Goal: Navigation & Orientation: Find specific page/section

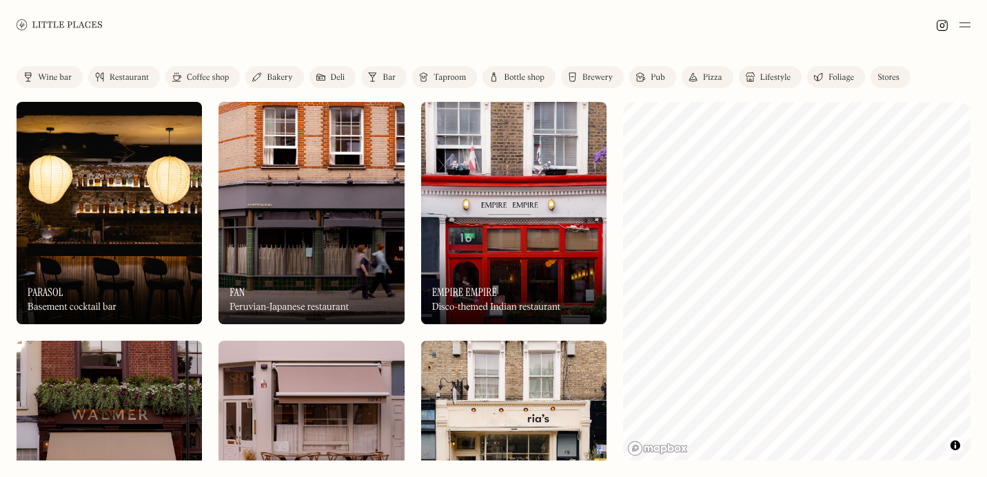
click at [466, 253] on div "On Our Radar Empire Empire Disco-themed Indian restaurant" at bounding box center [513, 287] width 185 height 76
click at [0, 0] on div at bounding box center [0, 0] width 0 height 0
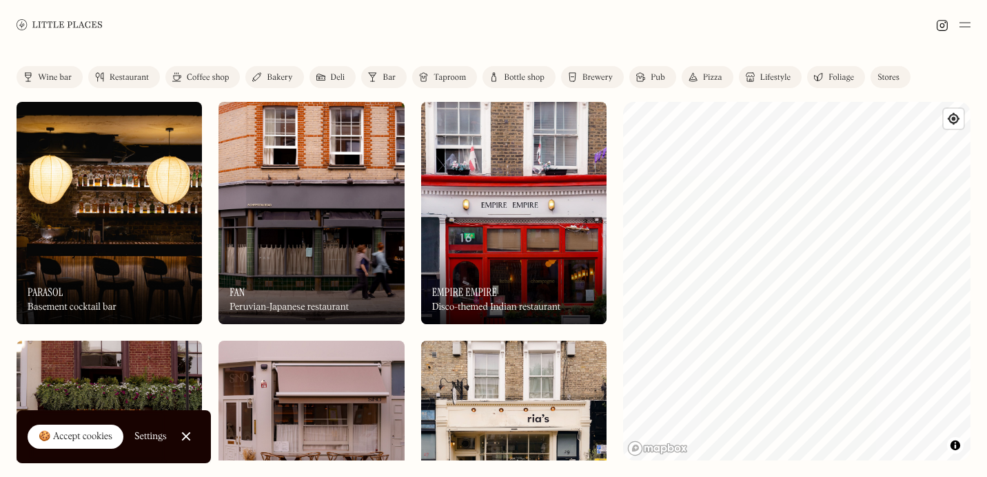
click at [515, 231] on img at bounding box center [513, 213] width 185 height 223
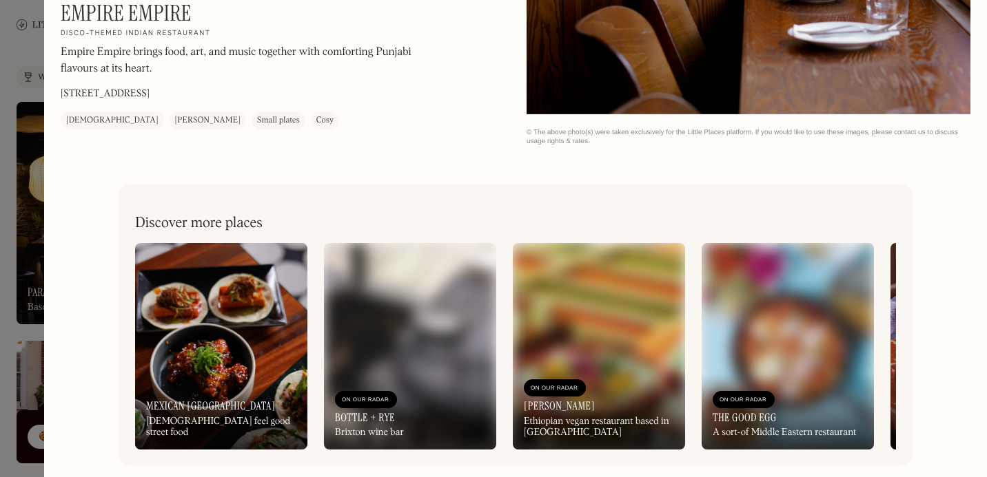
scroll to position [1653, 0]
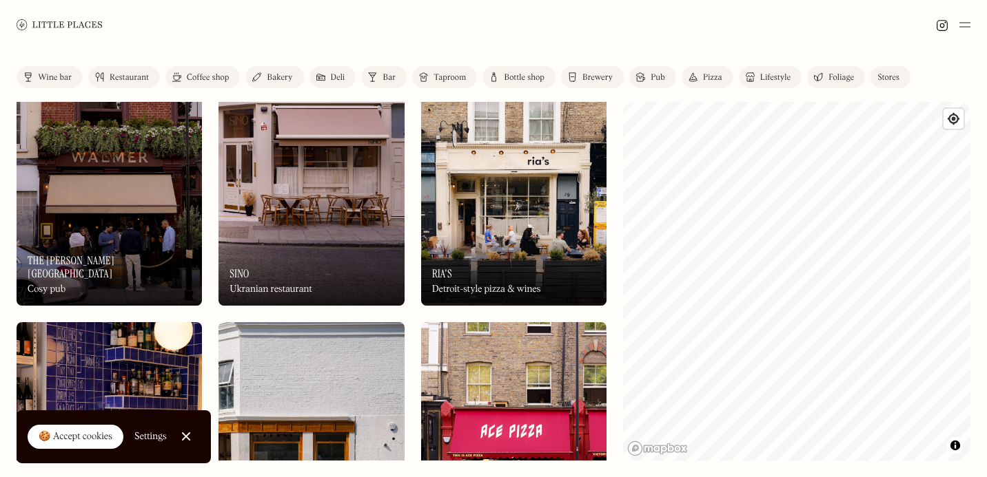
scroll to position [259, 0]
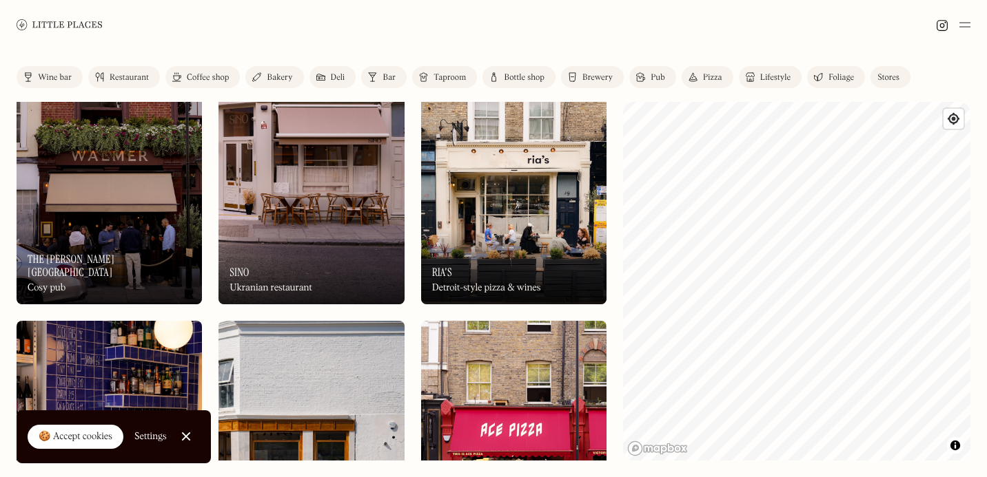
click at [472, 271] on div "On Our Radar Ria's Detroit-style pizza & wines" at bounding box center [513, 267] width 185 height 76
click at [279, 205] on img at bounding box center [310, 193] width 185 height 223
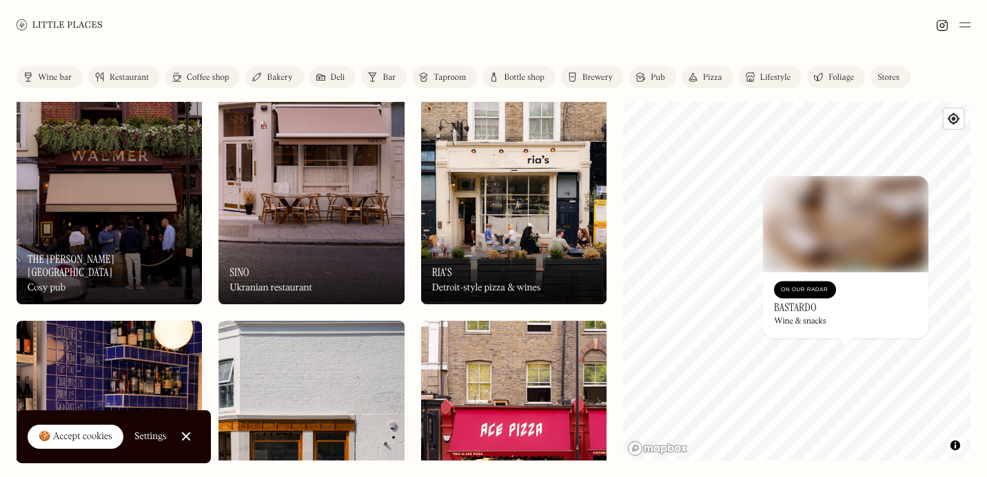
click at [799, 305] on h3 "Bastardo" at bounding box center [795, 307] width 43 height 13
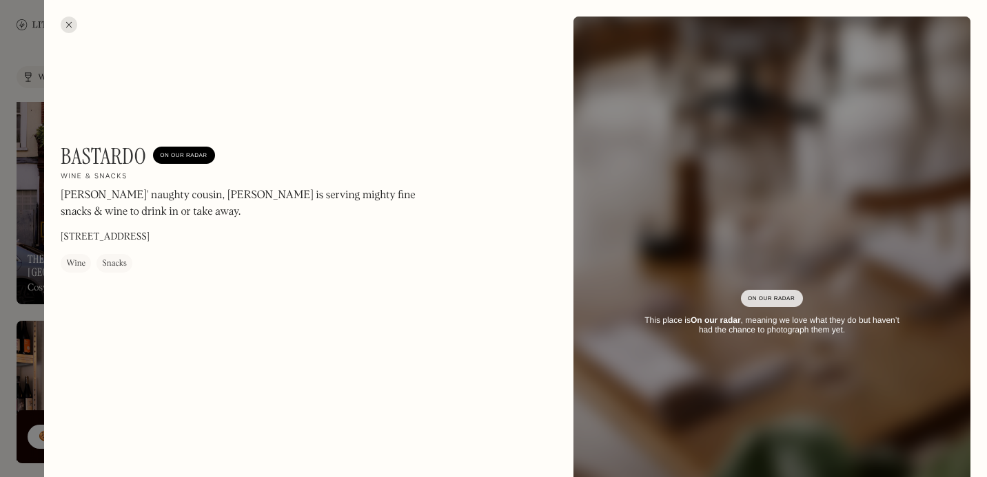
click at [44, 153] on div "Bastardo On Our Radar Wine & snacks Lardos' naughty cousin, [PERSON_NAME] is se…" at bounding box center [515, 313] width 943 height 627
click at [19, 150] on div at bounding box center [493, 238] width 987 height 477
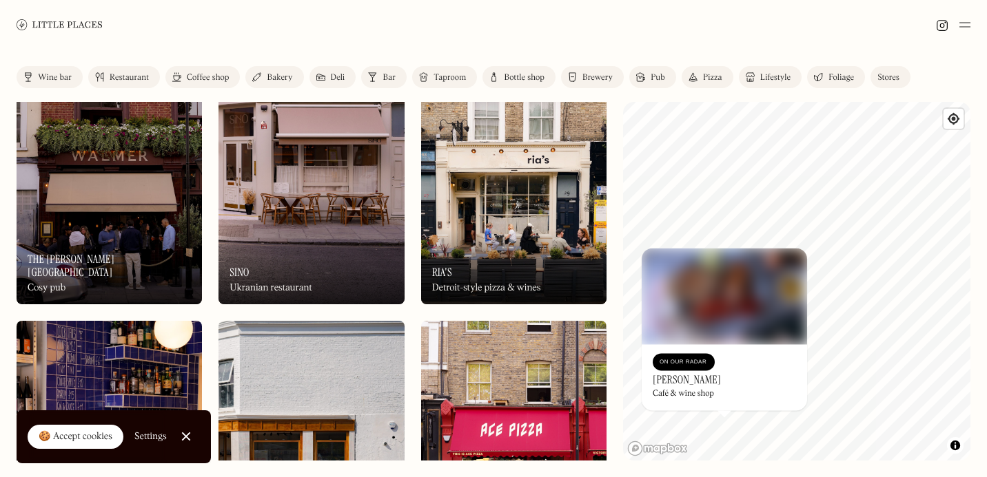
click at [709, 395] on div "© Mapbox © OpenStreetMap Improve this map On Our Radar [PERSON_NAME] Café & win…" at bounding box center [796, 281] width 347 height 359
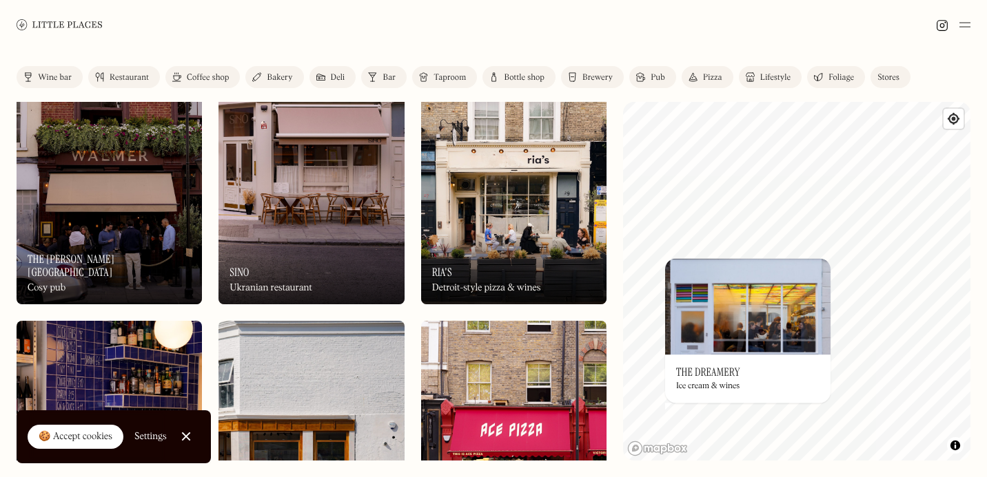
click at [705, 259] on img at bounding box center [747, 306] width 165 height 96
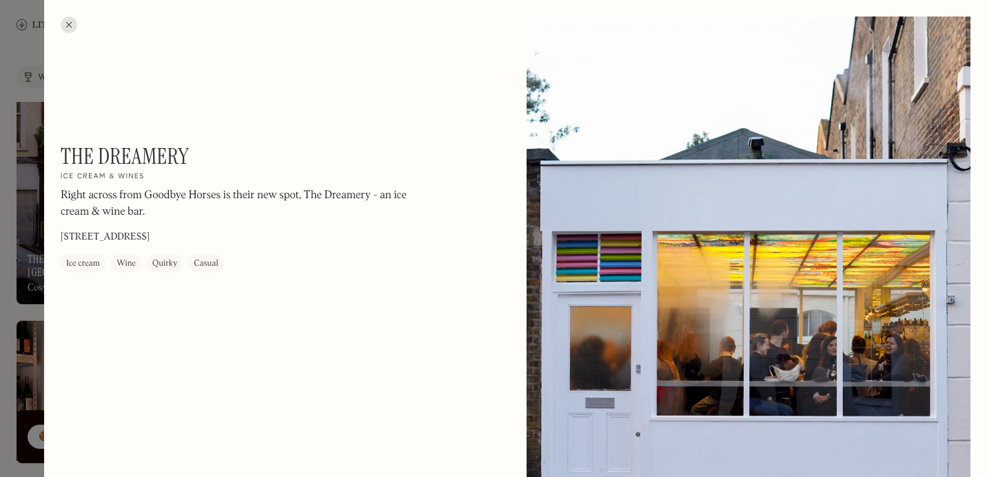
click at [65, 21] on div at bounding box center [69, 25] width 17 height 17
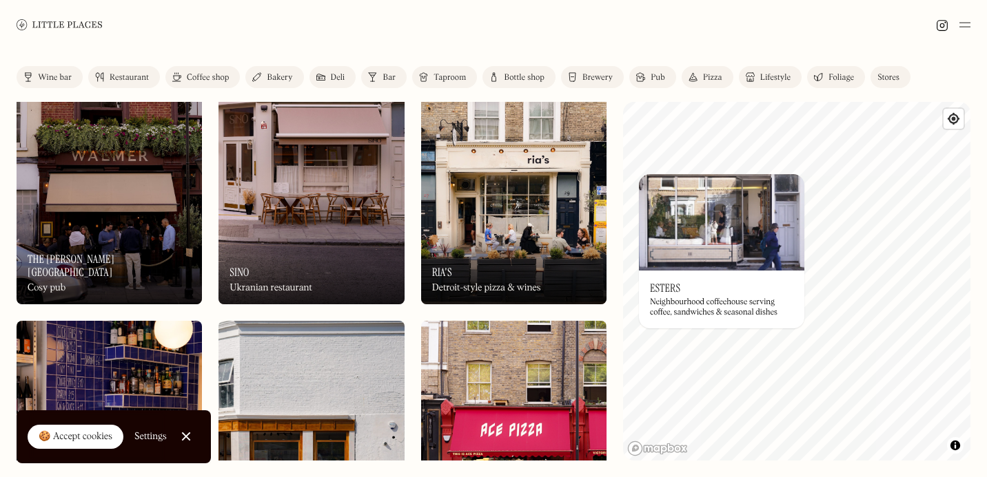
click at [703, 300] on div "© Mapbox © OpenStreetMap Improve this map On Our Radar Esters Neighbourhood cof…" at bounding box center [796, 281] width 347 height 359
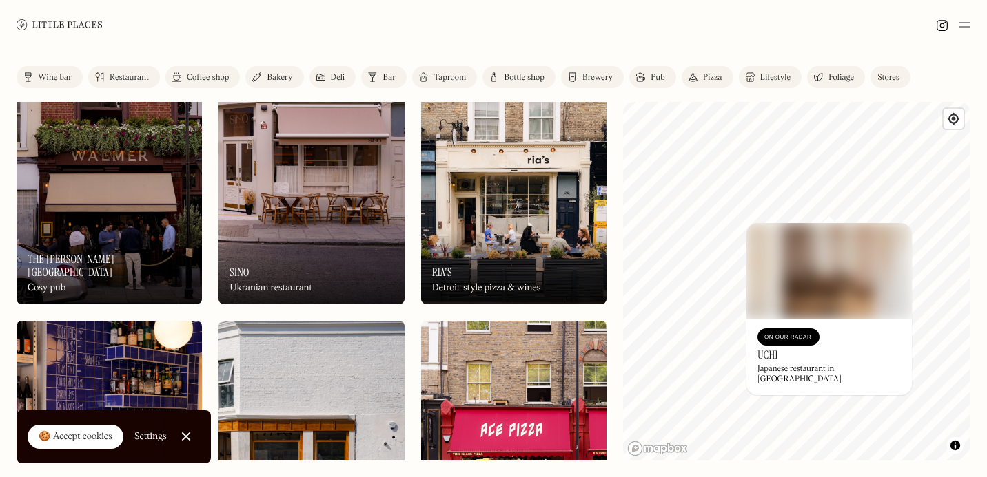
click at [827, 229] on div "© Mapbox © OpenStreetMap Improve this map On Our Radar Uchi Japanese restaurant…" at bounding box center [796, 281] width 347 height 359
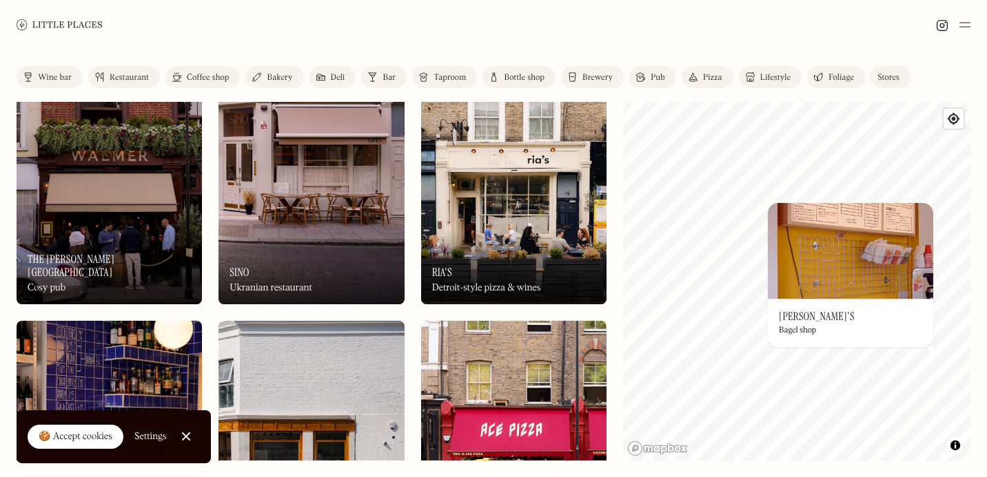
click at [911, 464] on div "Label Wine bar Restaurant Coffee shop Bakery Deli Bar Taproom Bottle shop Brewe…" at bounding box center [493, 264] width 987 height 428
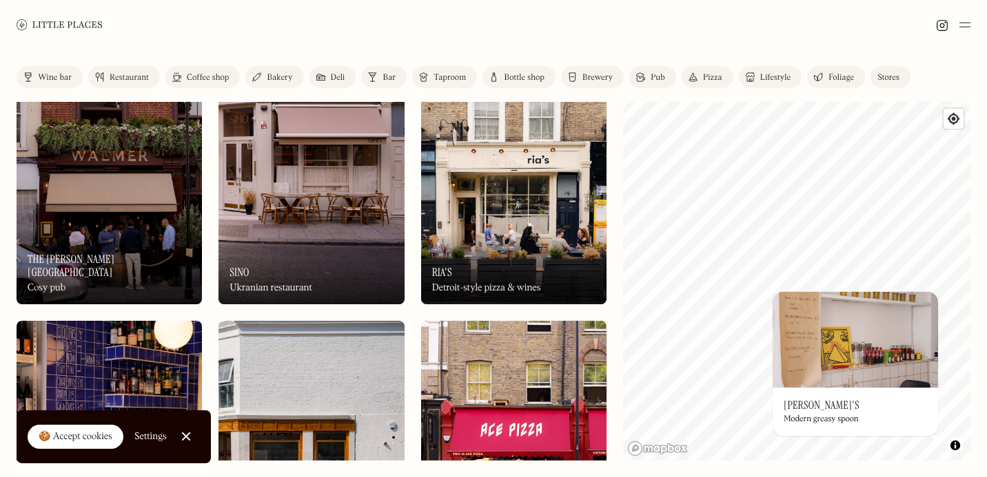
click at [971, 449] on div "Label Wine bar Restaurant Coffee shop Bakery Deli Bar Taproom Bottle shop Brewe…" at bounding box center [493, 264] width 987 height 428
click at [951, 449] on span "Toggle attribution" at bounding box center [955, 445] width 8 height 15
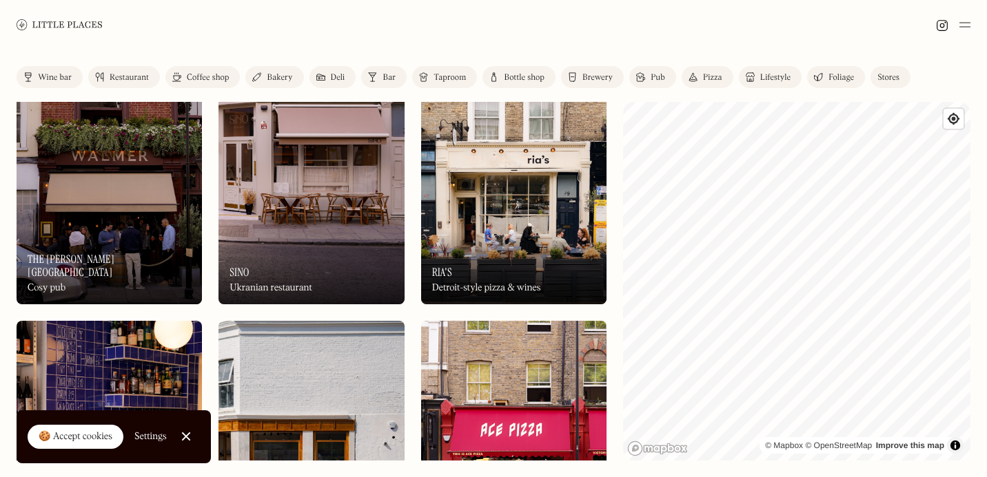
click at [986, 291] on div "Label Wine bar Restaurant Coffee shop Bakery Deli Bar Taproom Bottle shop Brewe…" at bounding box center [493, 264] width 987 height 428
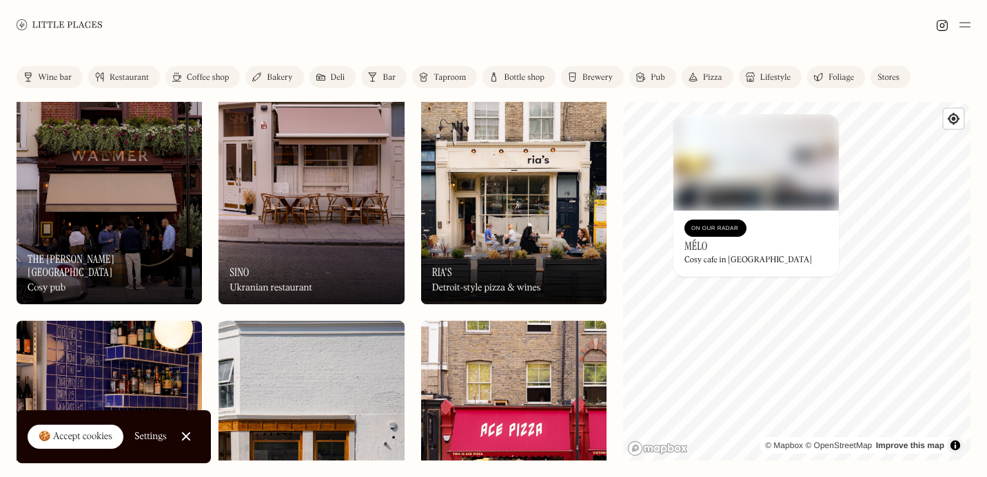
click at [703, 241] on h3 "Mélo" at bounding box center [695, 246] width 23 height 13
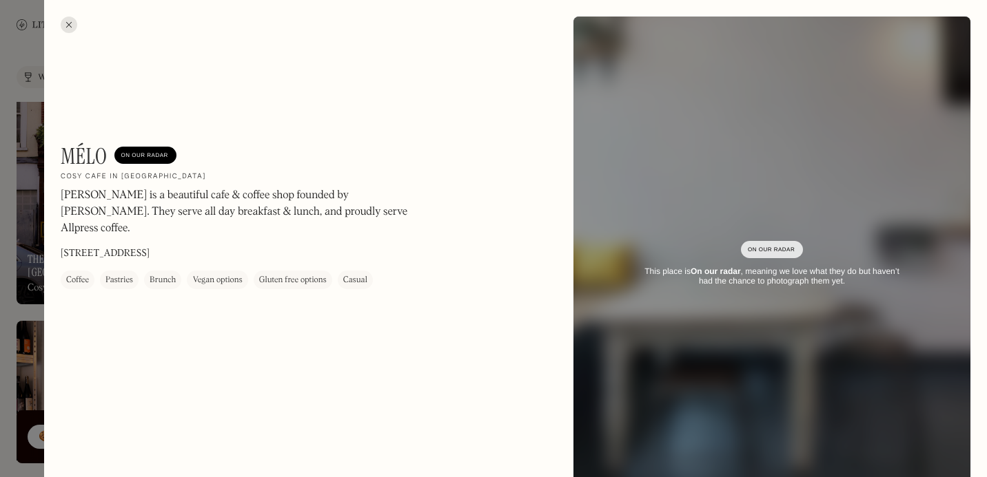
click at [48, 205] on div "Mélo On Our Radar Cosy cafe in [GEOGRAPHIC_DATA] is a beautiful cafe & coffee s…" at bounding box center [515, 264] width 943 height 529
click at [24, 203] on div at bounding box center [493, 238] width 987 height 477
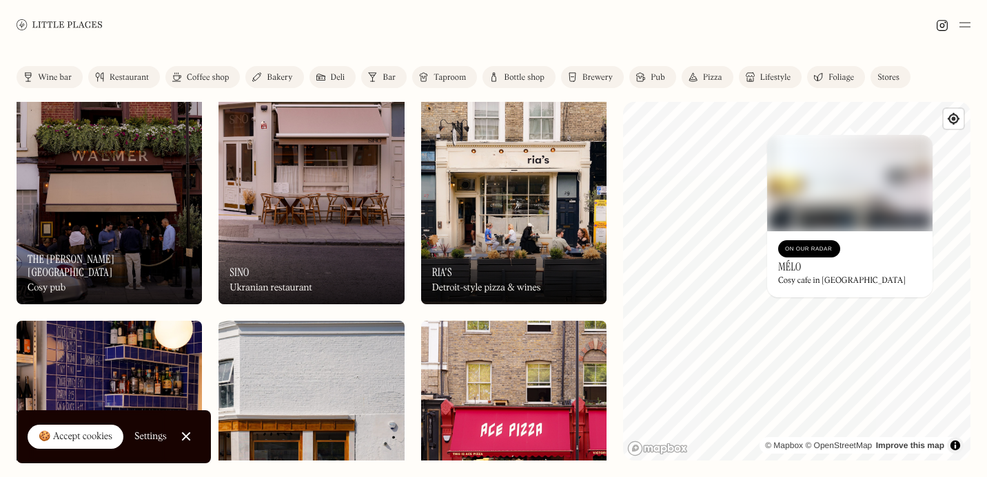
drag, startPoint x: 707, startPoint y: 316, endPoint x: 975, endPoint y: 280, distance: 270.4
click at [975, 280] on div "Label Wine bar Restaurant Coffee shop Bakery Deli Bar Taproom Bottle shop Brewe…" at bounding box center [493, 264] width 987 height 428
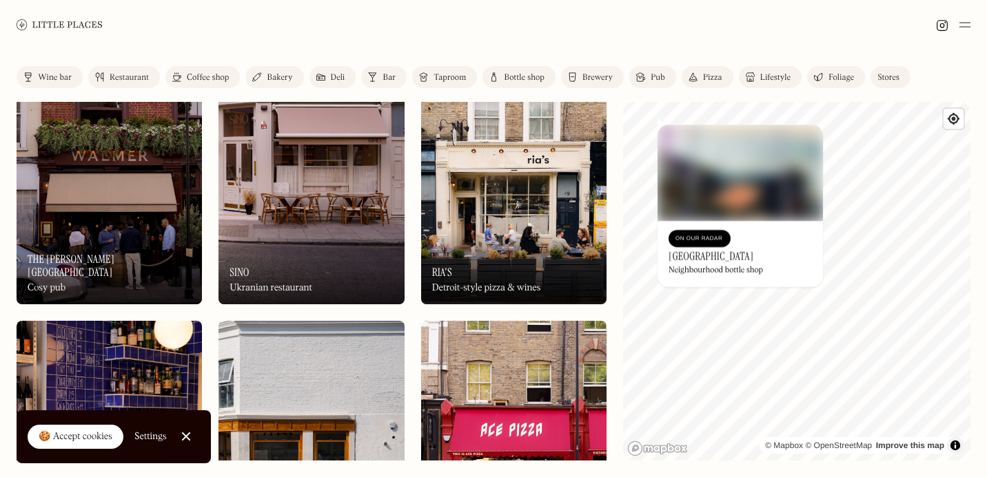
click at [697, 176] on div "© Mapbox © OpenStreetMap Improve this map On Our Radar [GEOGRAPHIC_DATA] Neighb…" at bounding box center [796, 281] width 347 height 359
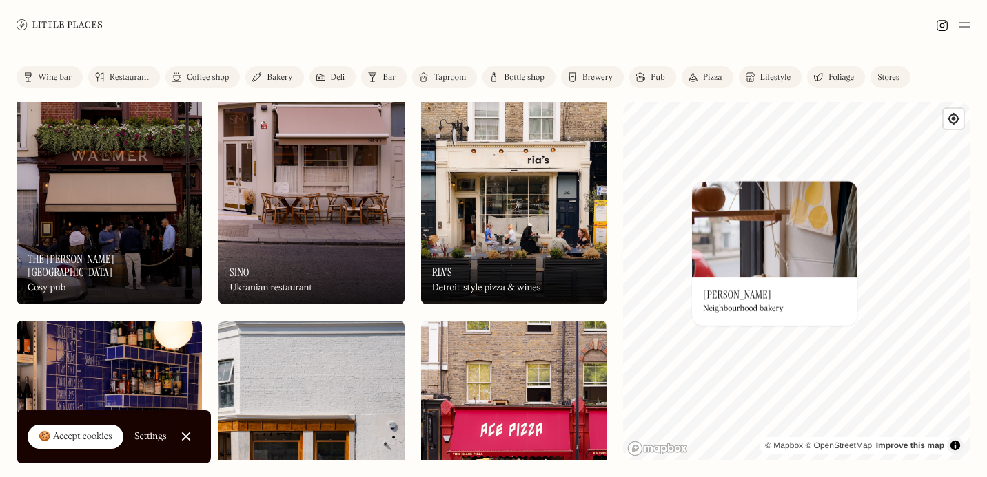
click at [773, 186] on div "© Mapbox © OpenStreetMap Improve this map On Our Radar Quince Bakery Neighbourh…" at bounding box center [796, 281] width 347 height 359
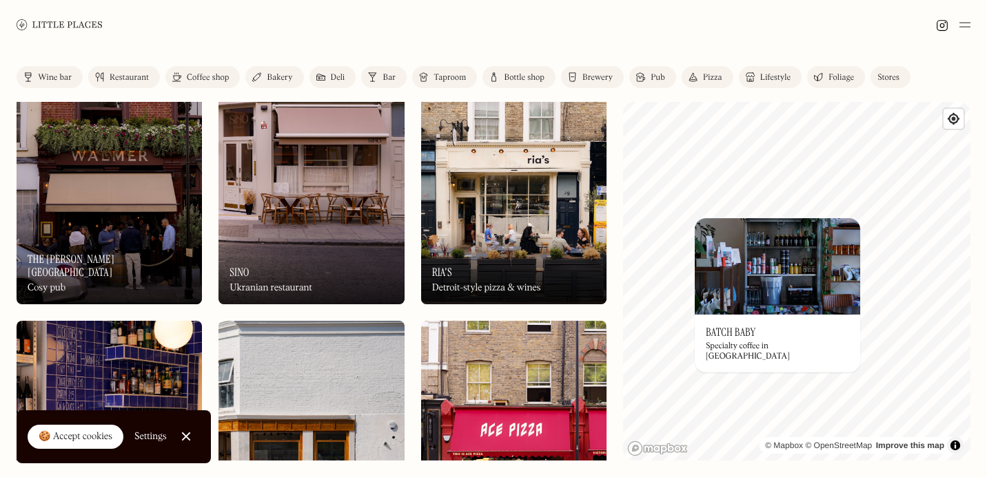
click at [852, 246] on img at bounding box center [777, 266] width 165 height 96
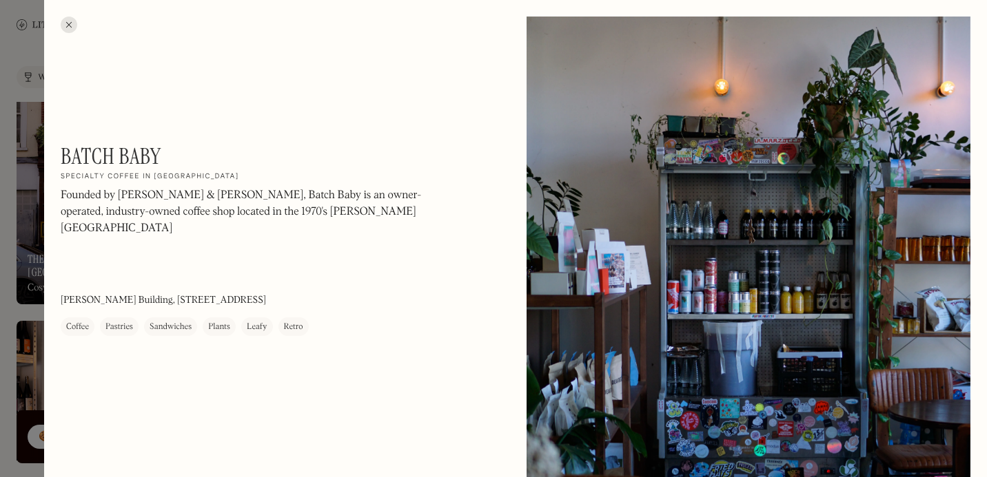
click at [64, 17] on div at bounding box center [69, 25] width 17 height 17
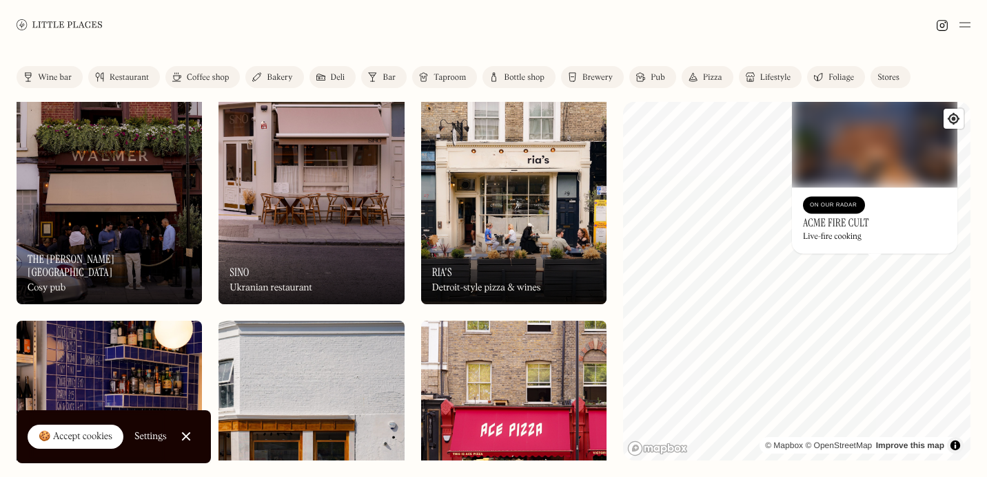
click at [876, 270] on div "© Mapbox © OpenStreetMap Improve this map On Our Radar Acme Fire Cult Live-fire…" at bounding box center [796, 281] width 347 height 359
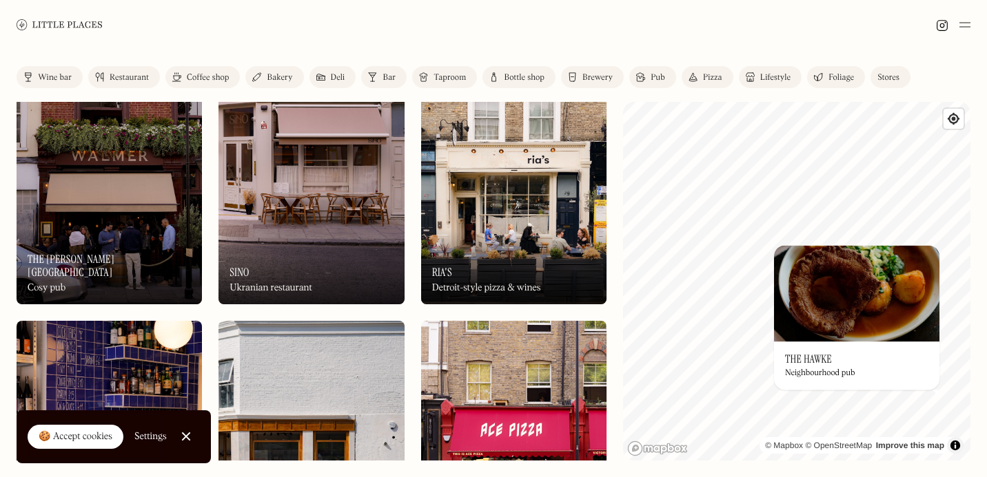
click at [872, 313] on div "© Mapbox © OpenStreetMap Improve this map On Our Radar The Hawke Neighbourhood …" at bounding box center [796, 281] width 347 height 359
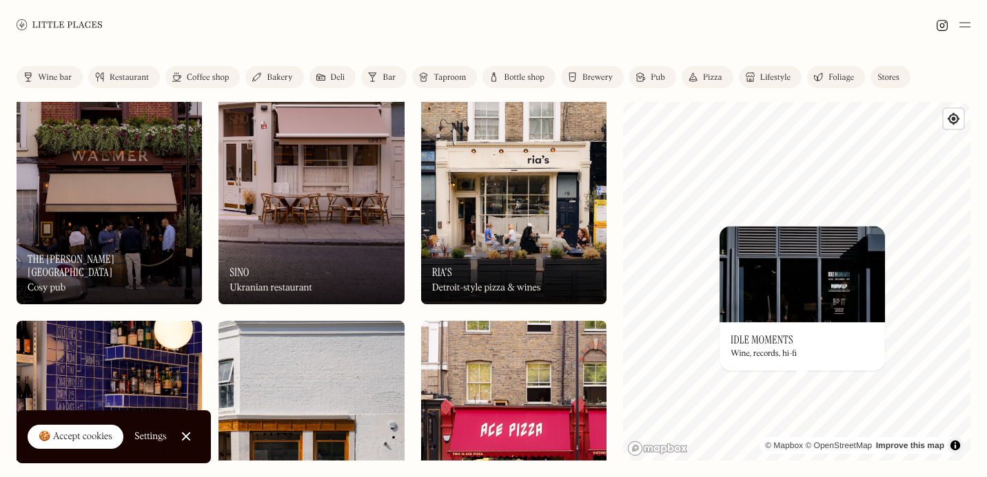
click at [799, 336] on div "© Mapbox © OpenStreetMap Improve this map On Our Radar Idle Moments Wine, recor…" at bounding box center [796, 281] width 347 height 359
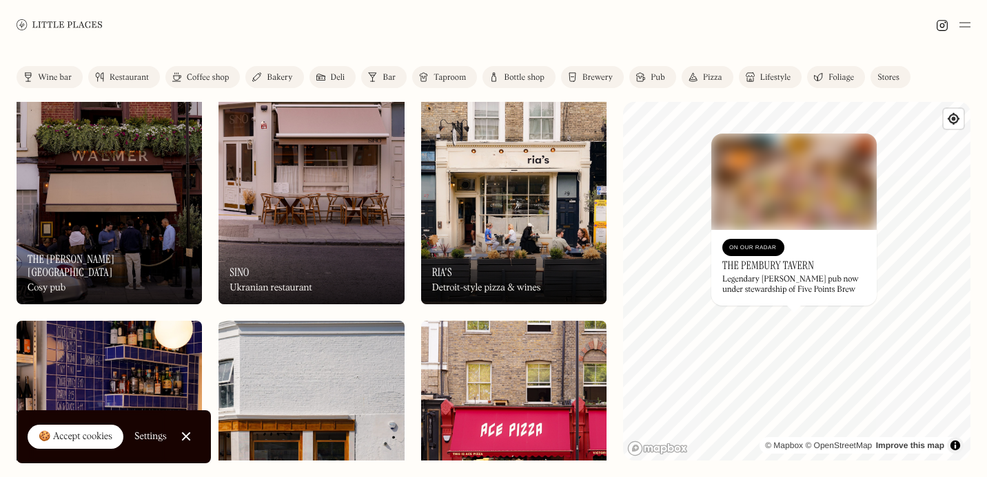
click at [764, 318] on div "© Mapbox © OpenStreetMap Improve this map On Our Radar The Pembury Tavern Legen…" at bounding box center [796, 281] width 347 height 359
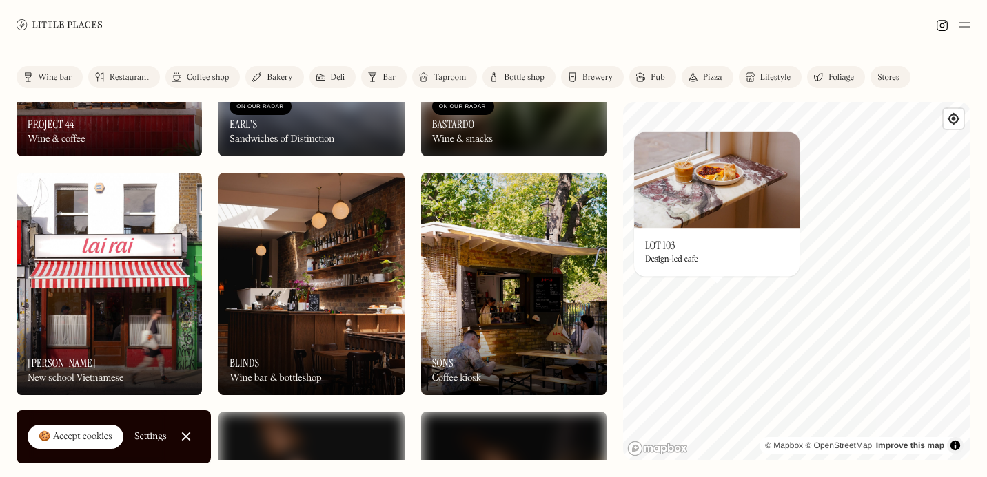
scroll to position [2338, 0]
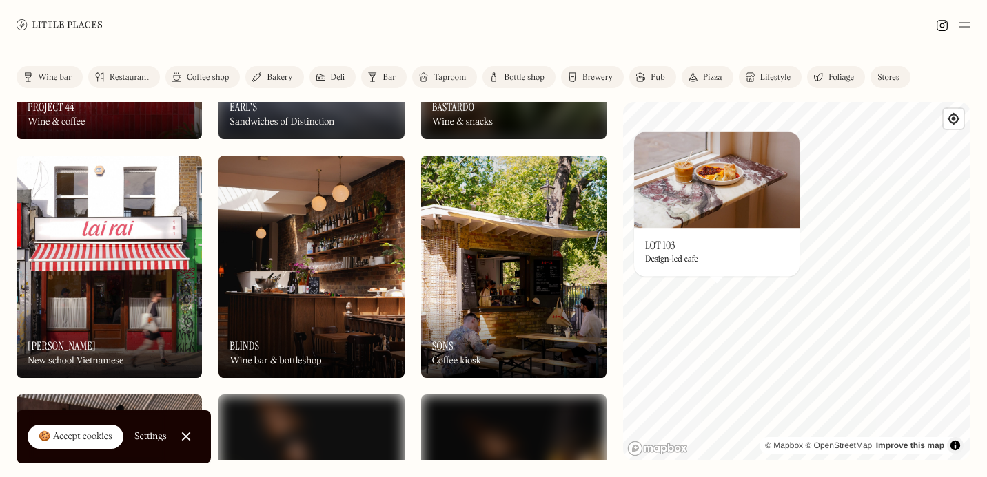
click at [288, 298] on img at bounding box center [310, 267] width 185 height 223
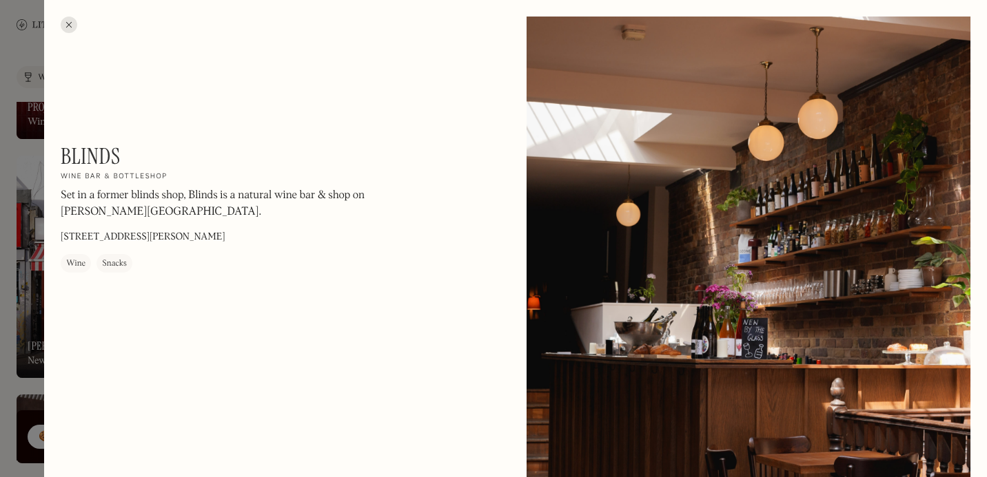
click at [68, 28] on div at bounding box center [69, 25] width 17 height 17
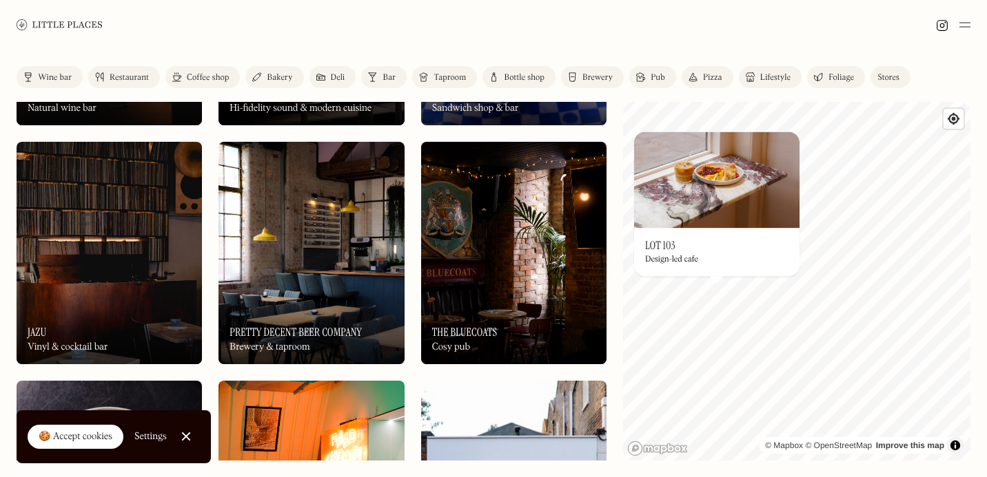
scroll to position [3547, 0]
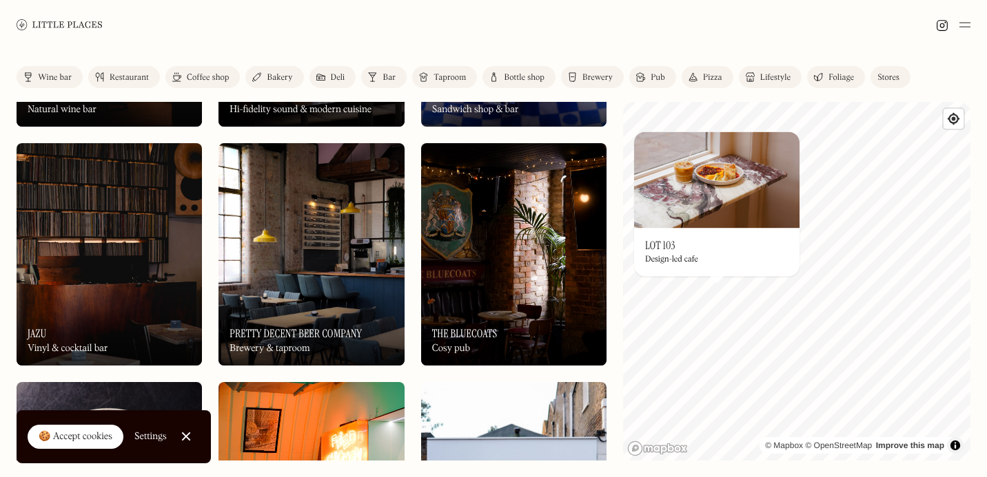
click at [489, 310] on div "On Our Radar The Bluecoats Cosy pub" at bounding box center [513, 328] width 185 height 76
